Goal: Task Accomplishment & Management: Manage account settings

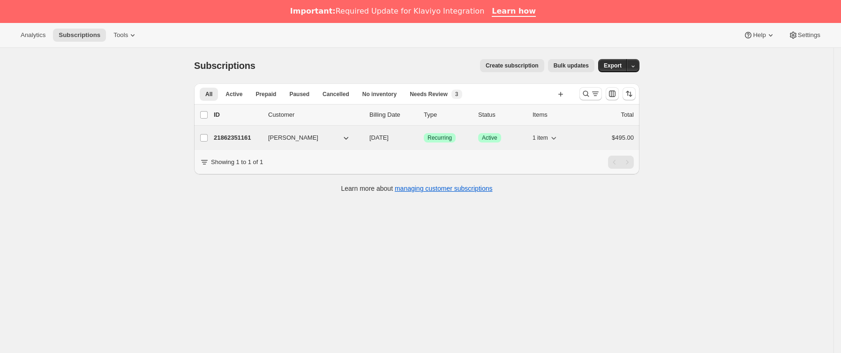
click at [311, 138] on button "Ana Belén" at bounding box center [309, 137] width 94 height 15
click at [261, 135] on p "21862351161" at bounding box center [237, 137] width 47 height 9
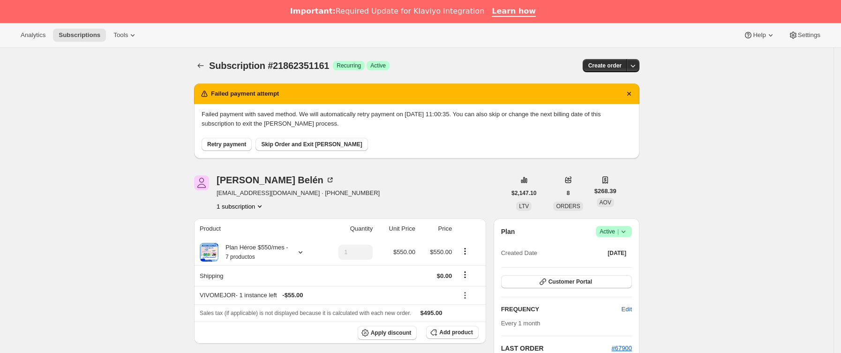
click at [628, 232] on icon at bounding box center [623, 231] width 9 height 9
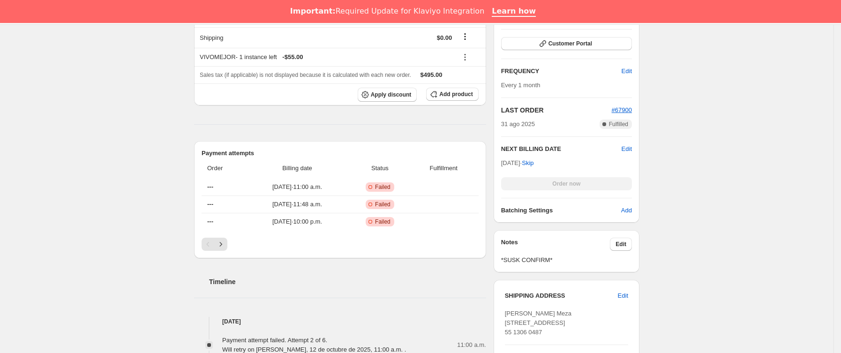
scroll to position [141, 0]
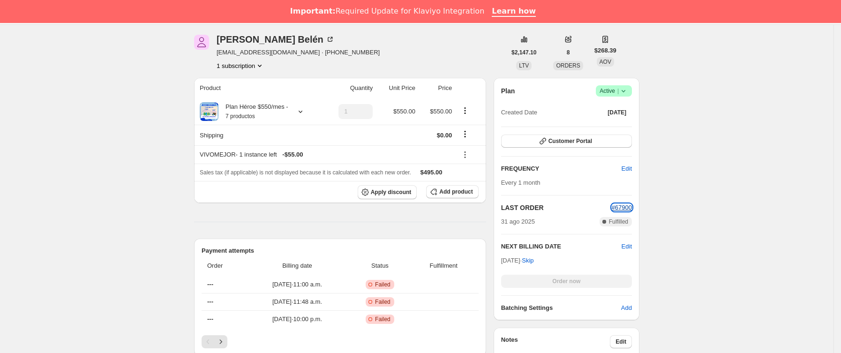
click at [626, 209] on span "#67900" at bounding box center [622, 207] width 20 height 7
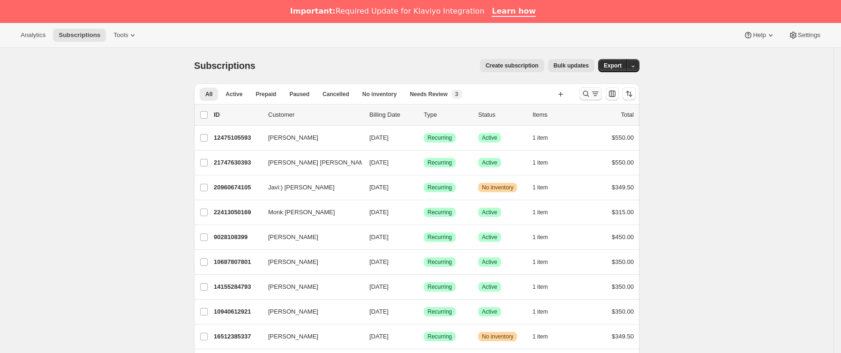
click at [586, 100] on button "Buscar y filtrar resultados" at bounding box center [590, 93] width 22 height 13
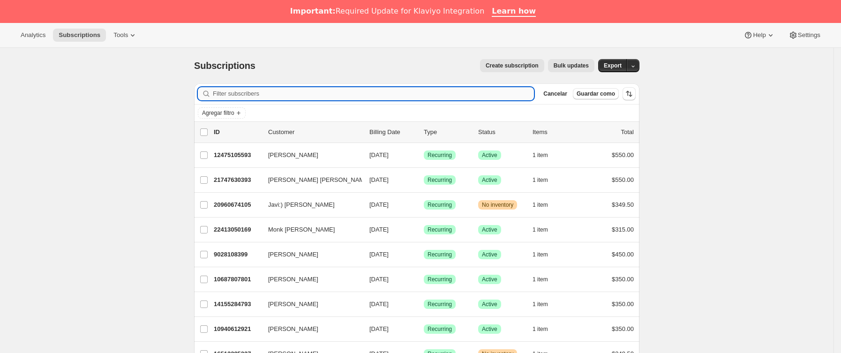
click at [395, 96] on input "Filter subscribers" at bounding box center [373, 93] width 321 height 13
paste input "[PERSON_NAME][EMAIL_ADDRESS][PERSON_NAME][DOMAIN_NAME]"
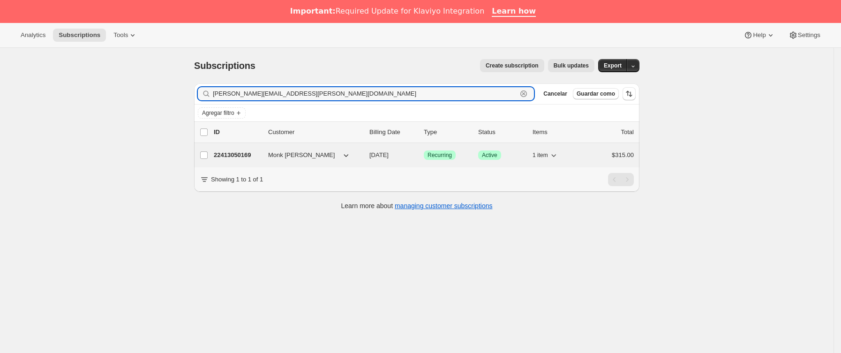
type input "[PERSON_NAME][EMAIL_ADDRESS][PERSON_NAME][DOMAIN_NAME]"
click at [273, 156] on span "Monk [PERSON_NAME]" at bounding box center [301, 154] width 67 height 9
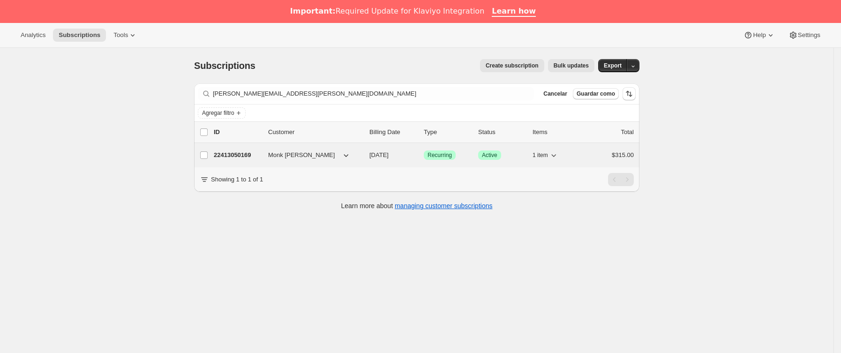
click at [248, 152] on p "22413050169" at bounding box center [237, 154] width 47 height 9
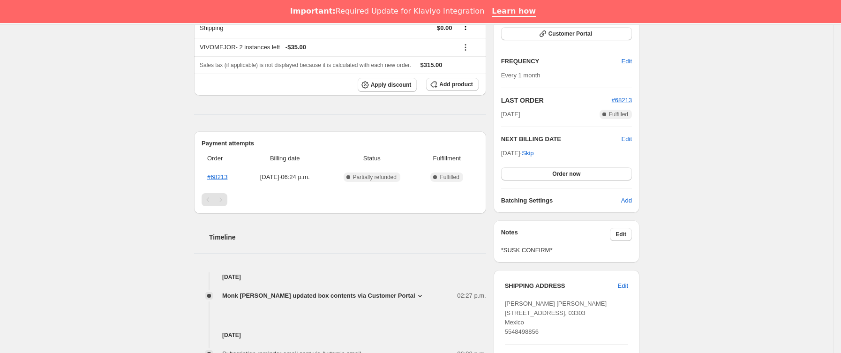
scroll to position [211, 0]
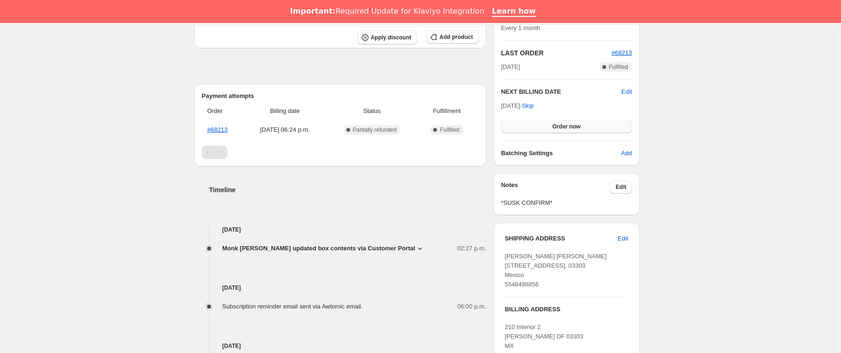
click at [558, 124] on span "Order now" at bounding box center [566, 126] width 28 height 7
click at [558, 124] on span "Click to confirm" at bounding box center [566, 126] width 43 height 7
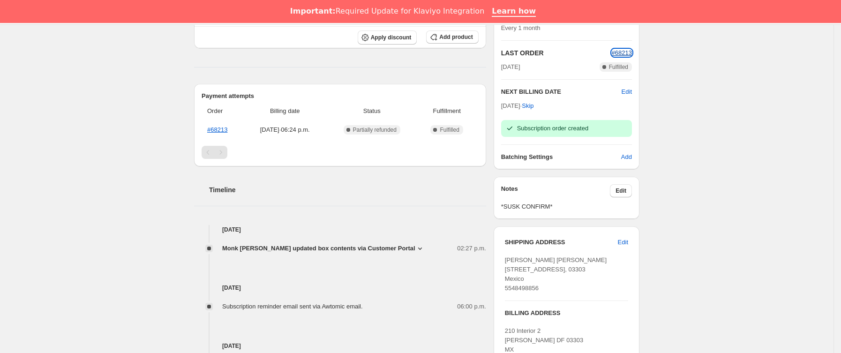
click at [620, 52] on span "#68213" at bounding box center [622, 52] width 20 height 7
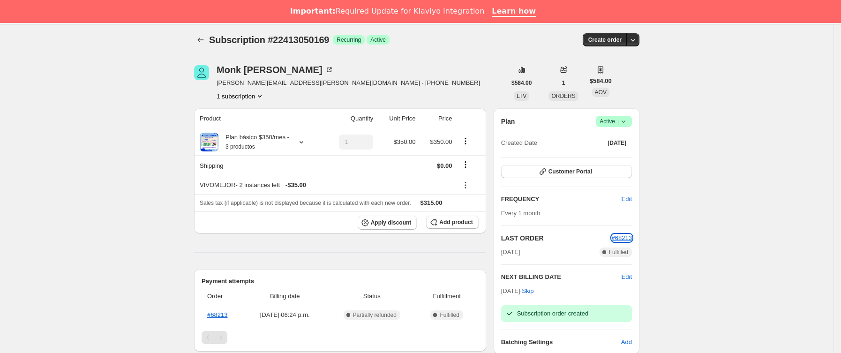
scroll to position [0, 0]
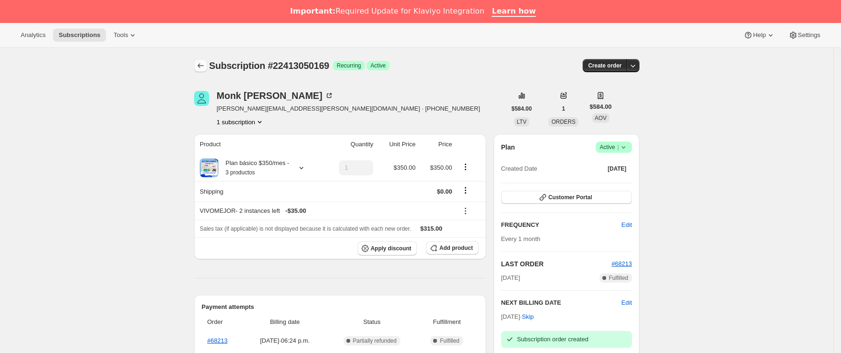
click at [204, 60] on button "Subscriptions" at bounding box center [200, 65] width 13 height 13
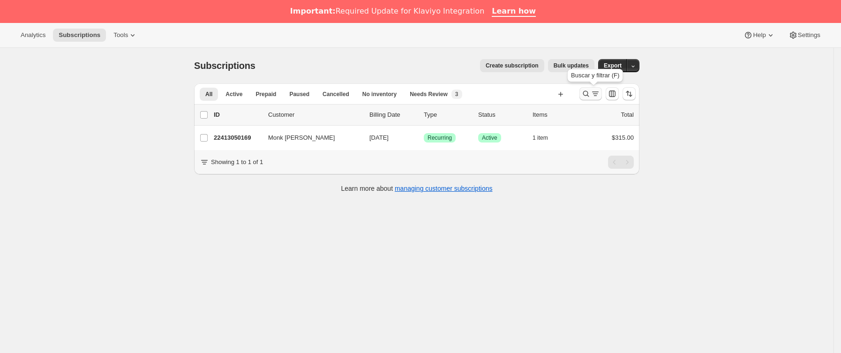
click at [590, 94] on icon "Buscar y filtrar resultados" at bounding box center [585, 93] width 9 height 9
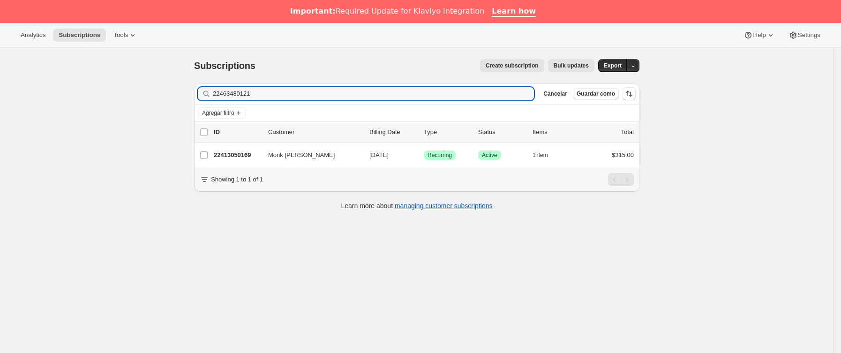
drag, startPoint x: 346, startPoint y: 93, endPoint x: -66, endPoint y: 103, distance: 412.0
click at [0, 103] on html "Analytics Subscriptions Tools Help Settings Ir directamente al contenido Subscr…" at bounding box center [420, 176] width 841 height 353
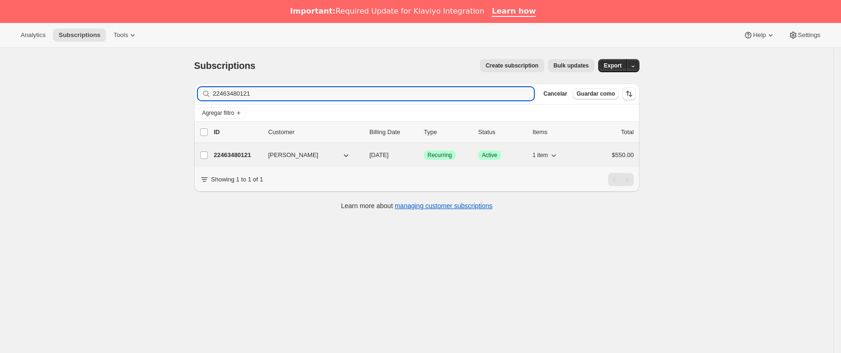
type input "22463480121"
click at [254, 154] on p "22463480121" at bounding box center [237, 154] width 47 height 9
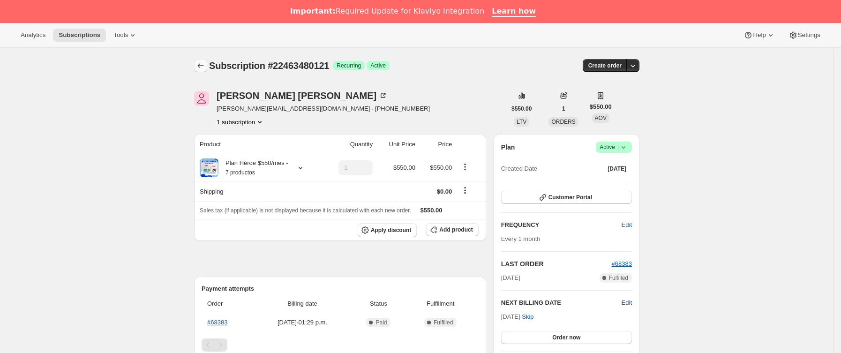
click at [204, 65] on icon "Subscriptions" at bounding box center [200, 65] width 9 height 9
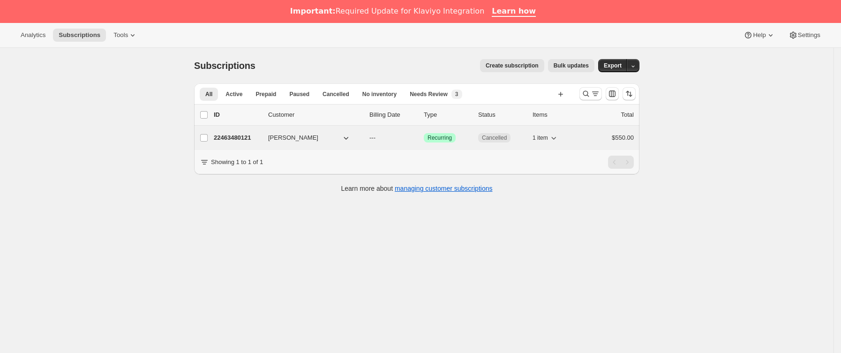
click at [268, 143] on div "22463480121 [PERSON_NAME] --- Logrado Recurring Cancelled 1 item $550.00" at bounding box center [424, 137] width 420 height 13
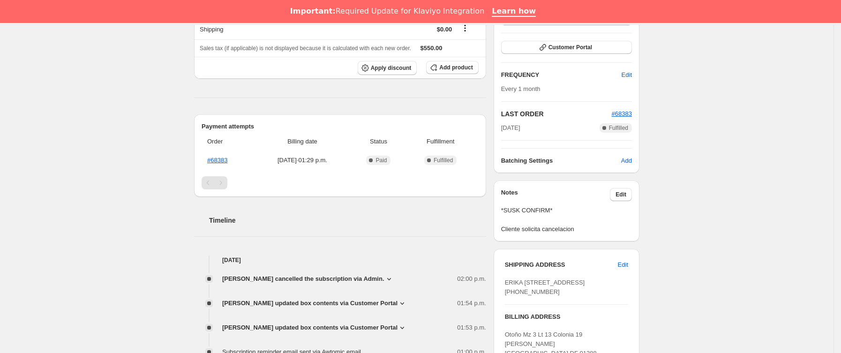
scroll to position [211, 0]
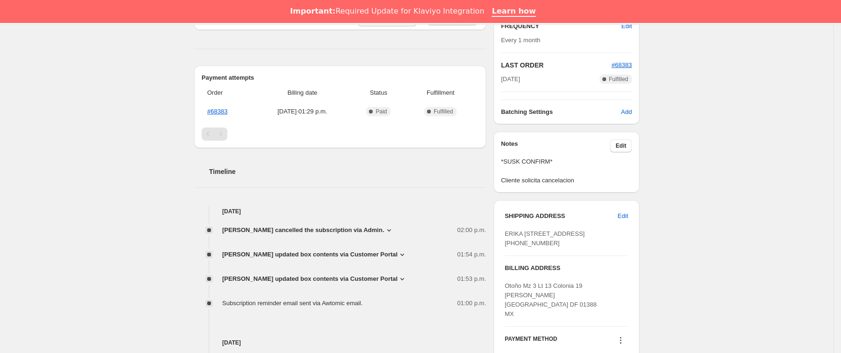
click at [578, 247] on span "ERIKA [STREET_ADDRESS] [PHONE_NUMBER]" at bounding box center [545, 238] width 80 height 16
copy span "03810"
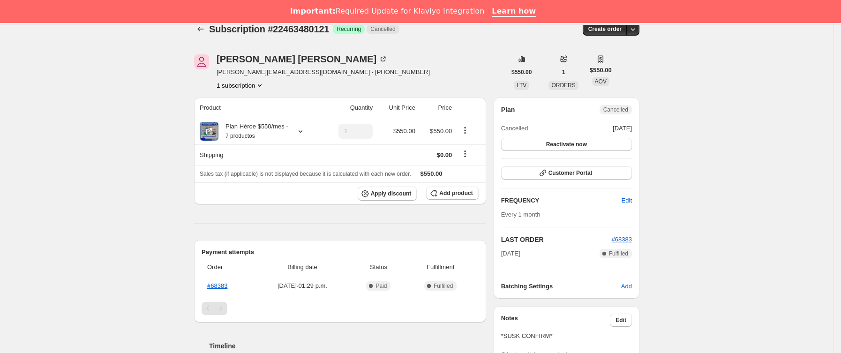
scroll to position [0, 0]
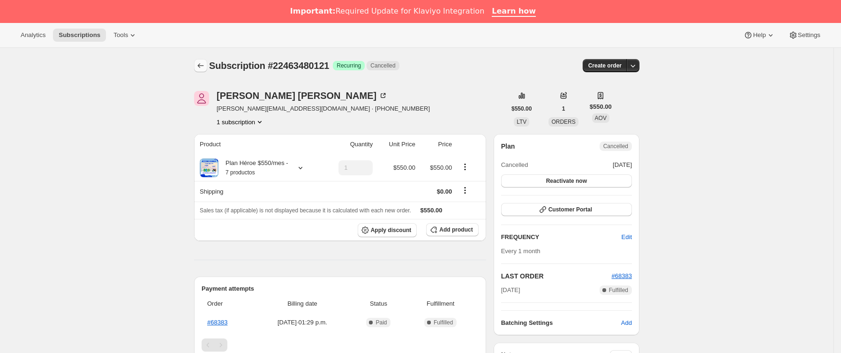
click at [204, 67] on icon "Subscriptions" at bounding box center [201, 66] width 6 height 5
